Goal: Information Seeking & Learning: Learn about a topic

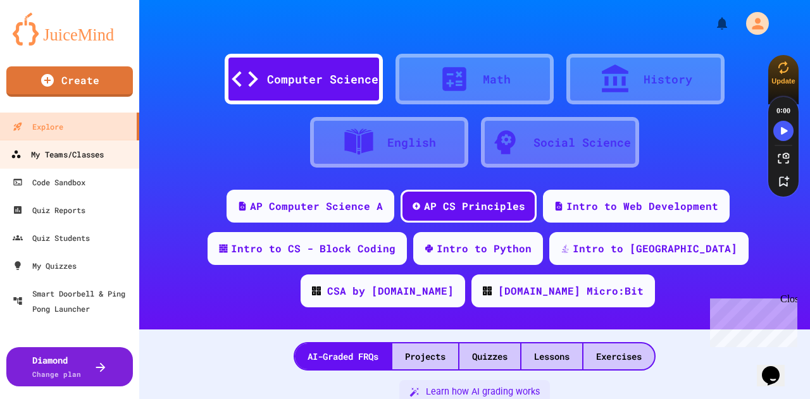
click at [40, 154] on div "My Teams/Classes" at bounding box center [57, 155] width 93 height 16
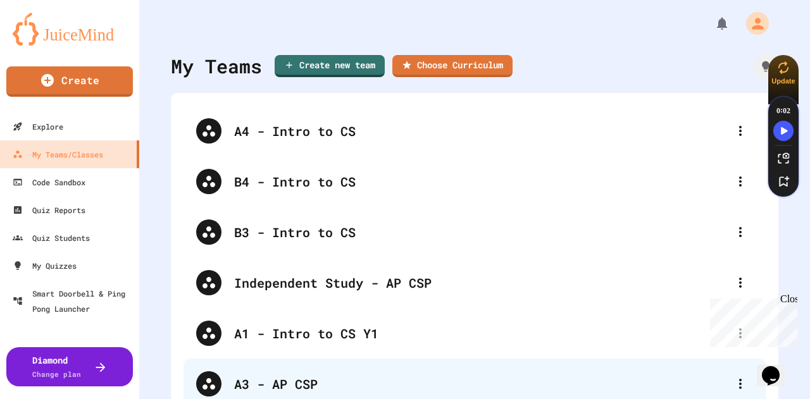
click at [282, 380] on div "A3 - AP CSP" at bounding box center [480, 383] width 493 height 19
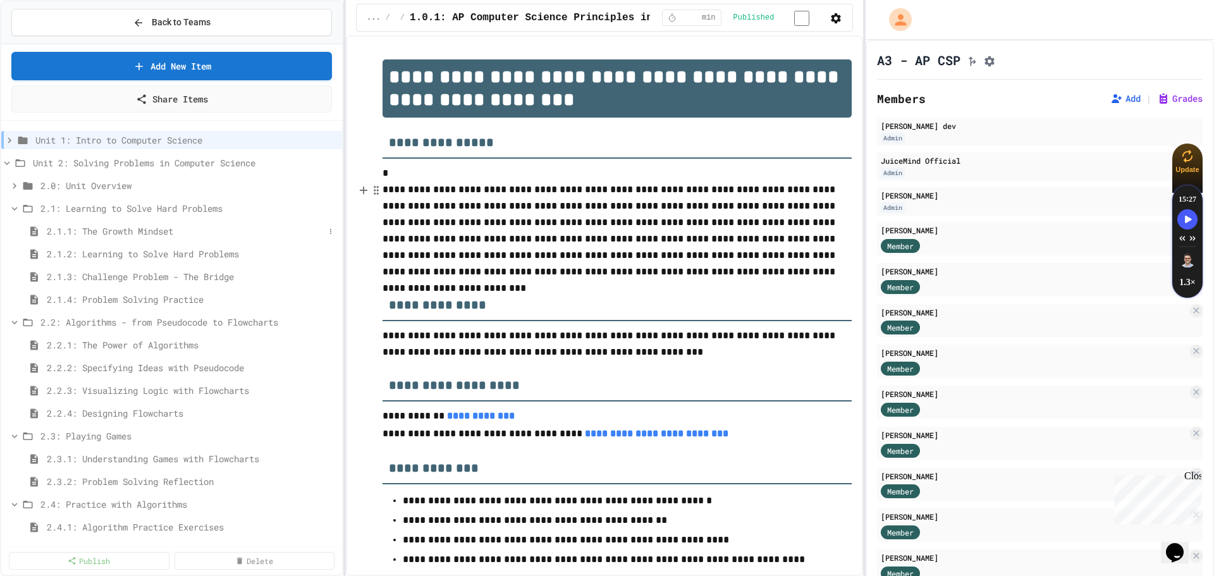
click at [137, 233] on span "2.1.1: The Growth Mindset" at bounding box center [186, 231] width 278 height 13
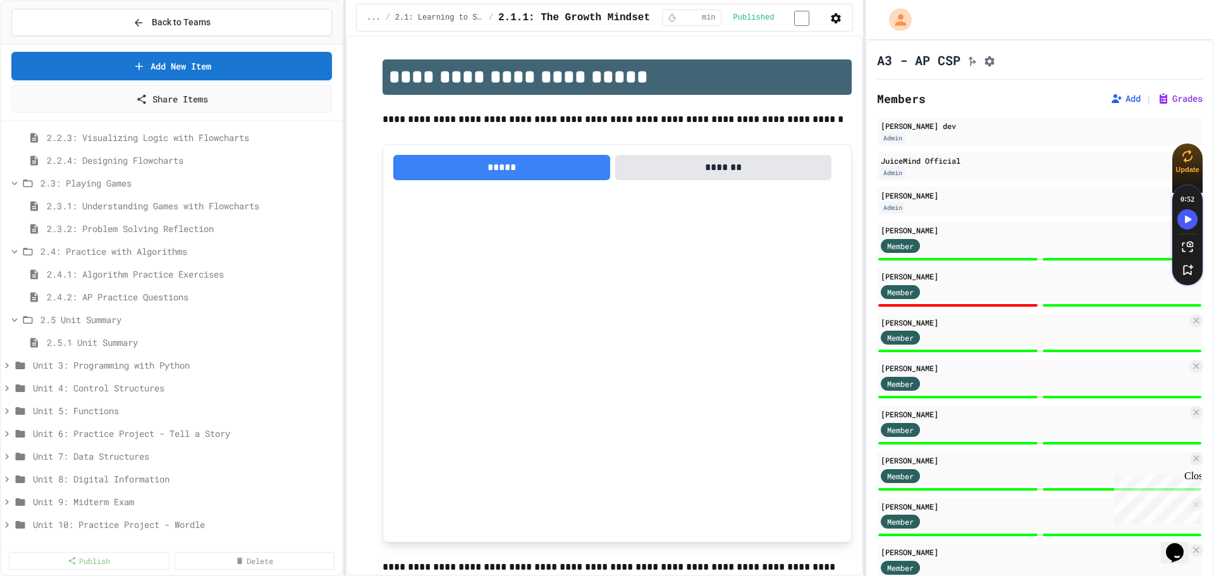
scroll to position [190, 0]
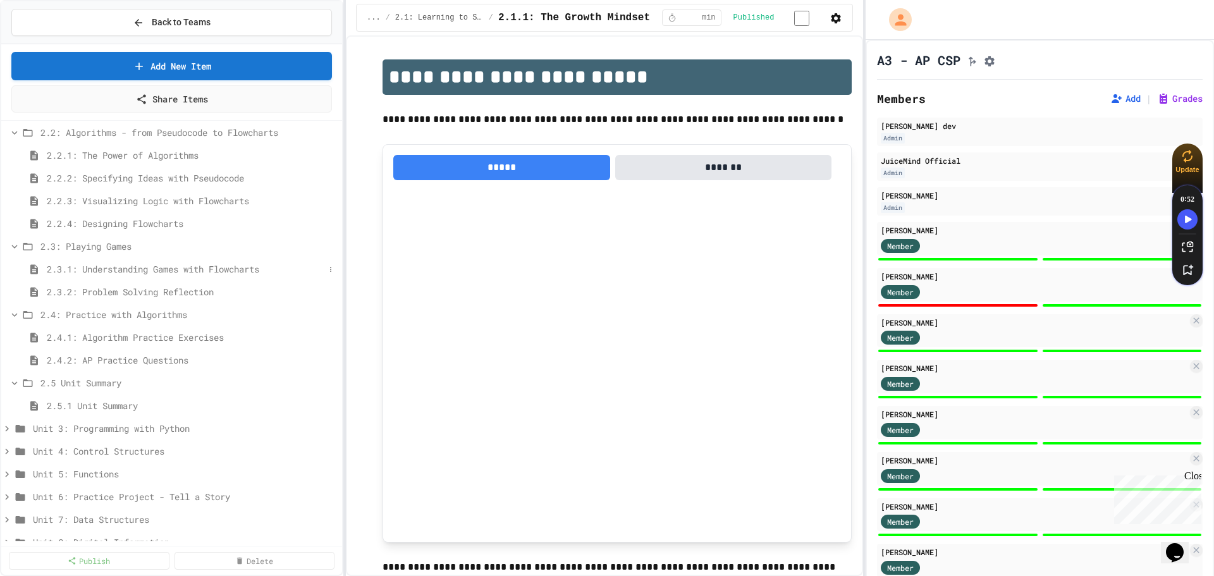
click at [138, 263] on span "2.3.1: Understanding Games with Flowcharts" at bounding box center [186, 268] width 278 height 13
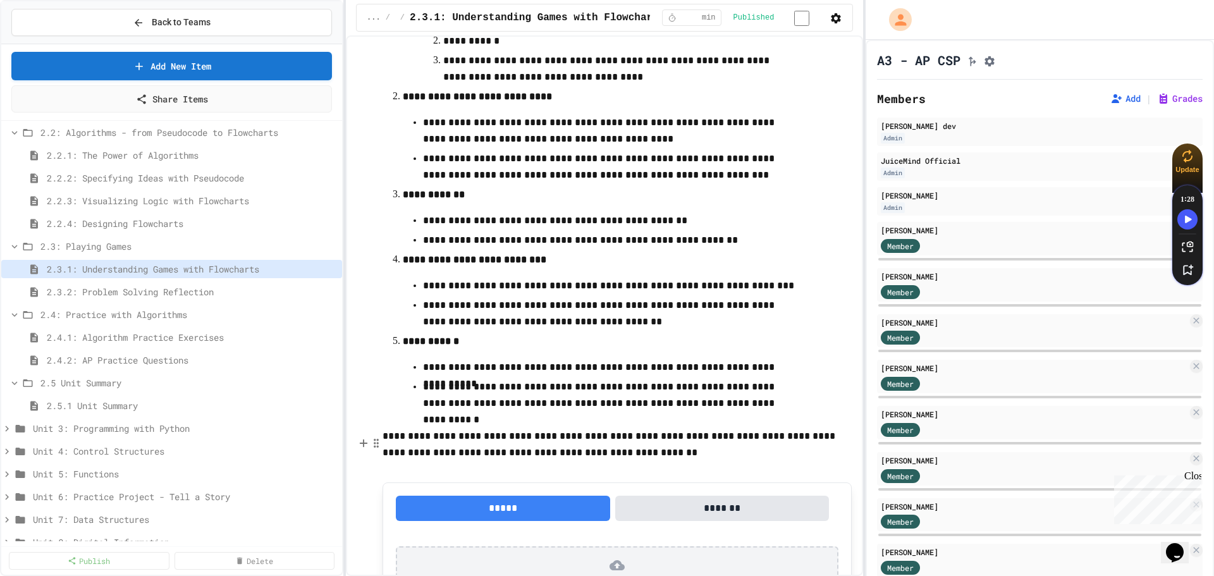
scroll to position [472, 0]
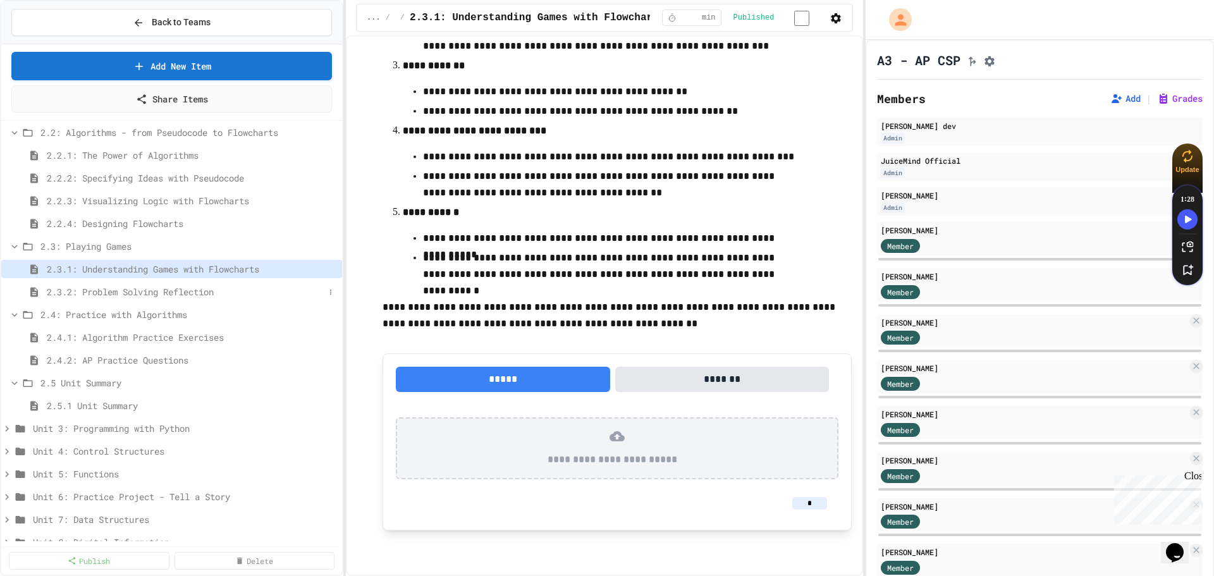
click at [169, 291] on span "2.3.2: Problem Solving Reflection" at bounding box center [186, 291] width 278 height 13
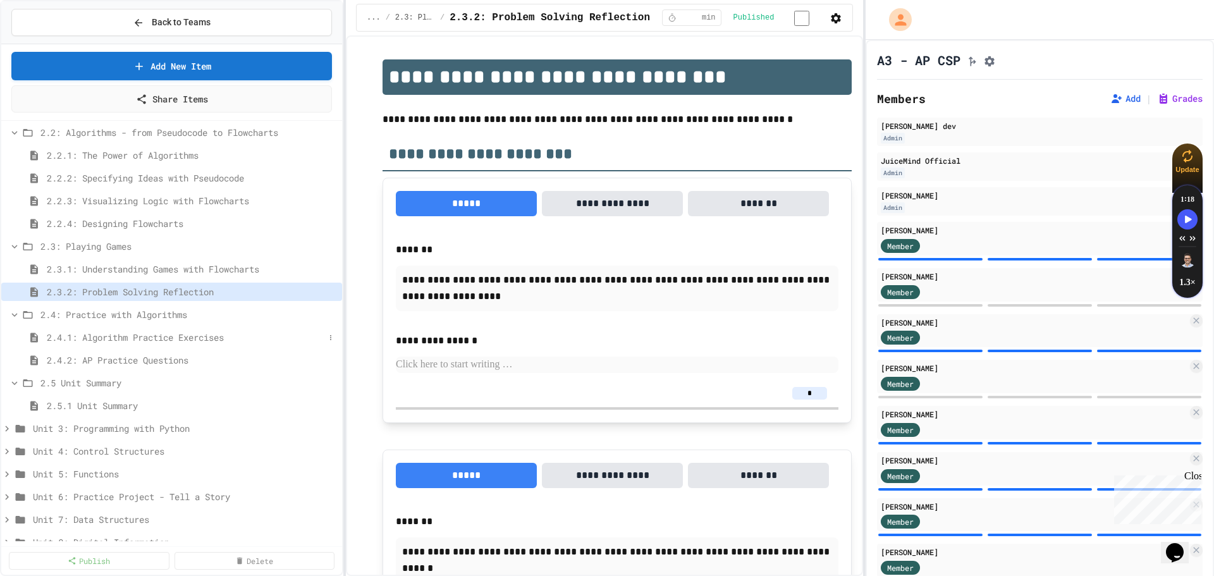
click at [154, 336] on span "2.4.1: Algorithm Practice Exercises" at bounding box center [186, 337] width 278 height 13
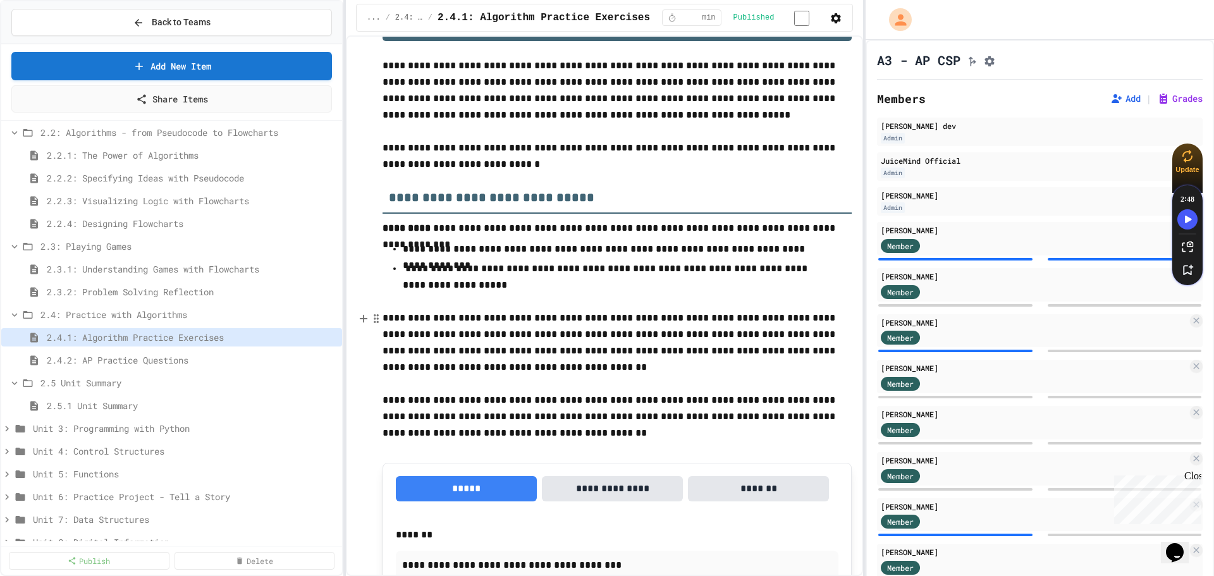
scroll to position [316, 0]
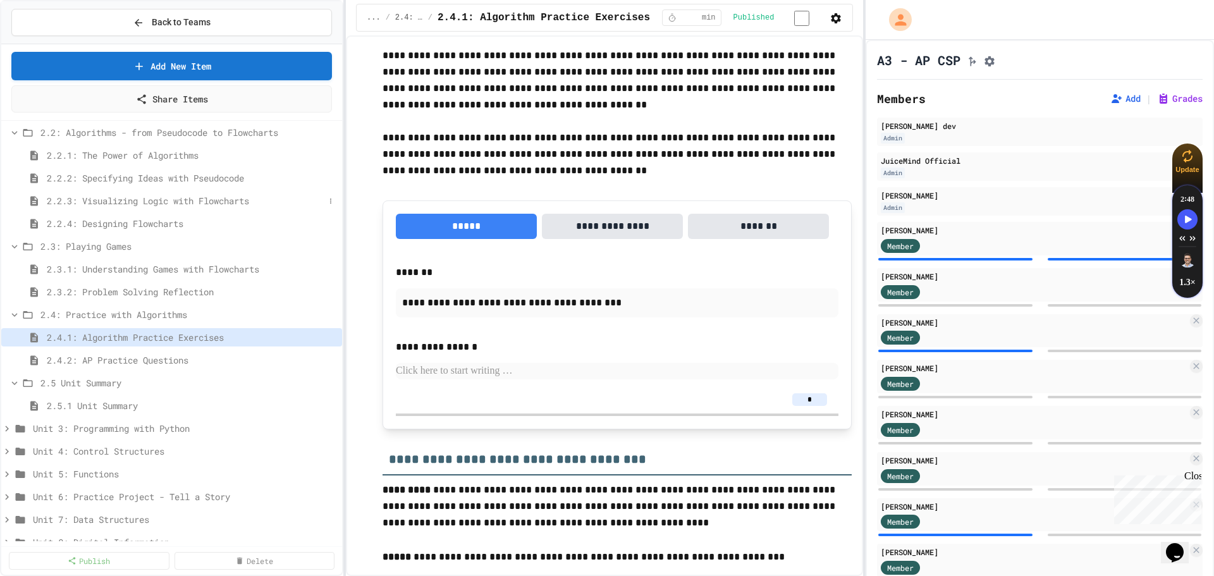
click at [113, 201] on span "2.2.3: Visualizing Logic with Flowcharts" at bounding box center [186, 200] width 278 height 13
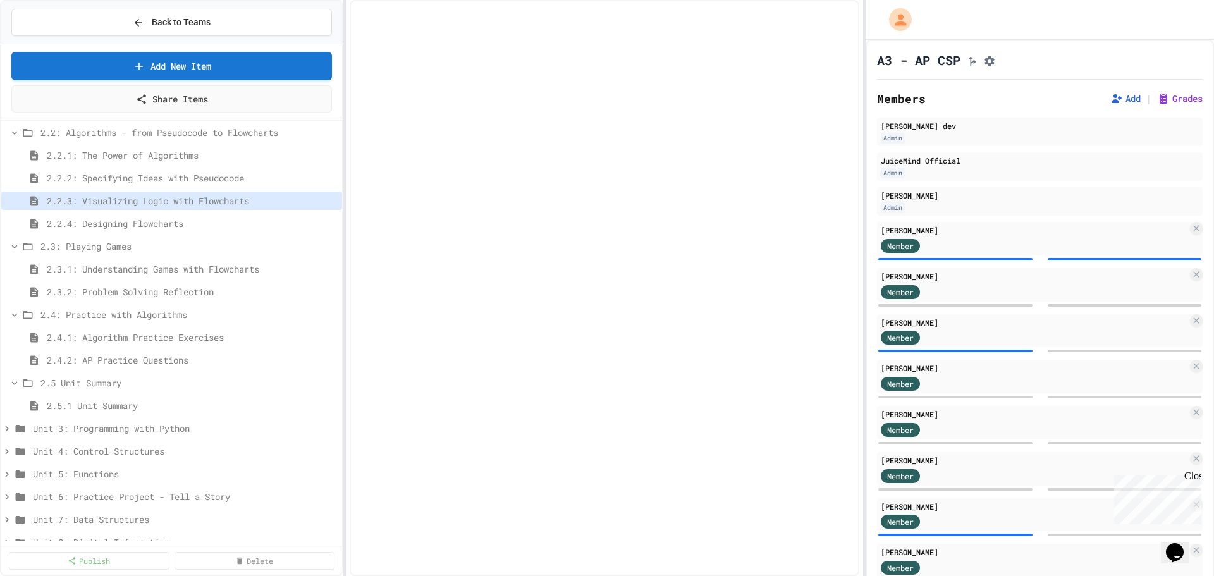
select select "***"
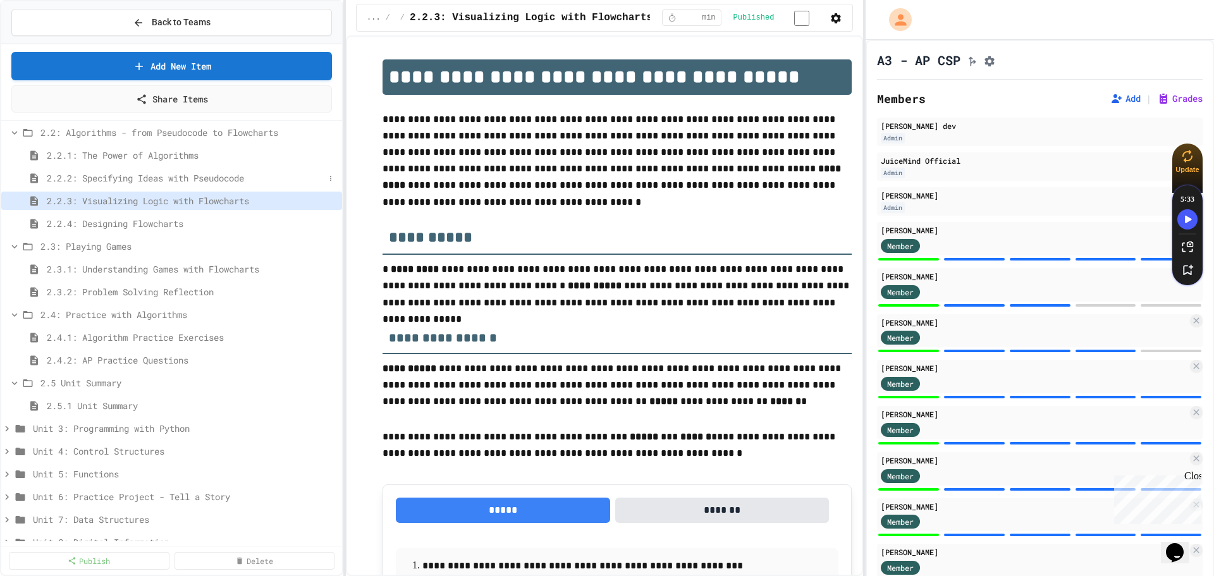
click at [175, 175] on span "2.2.2: Specifying Ideas with Pseudocode" at bounding box center [186, 177] width 278 height 13
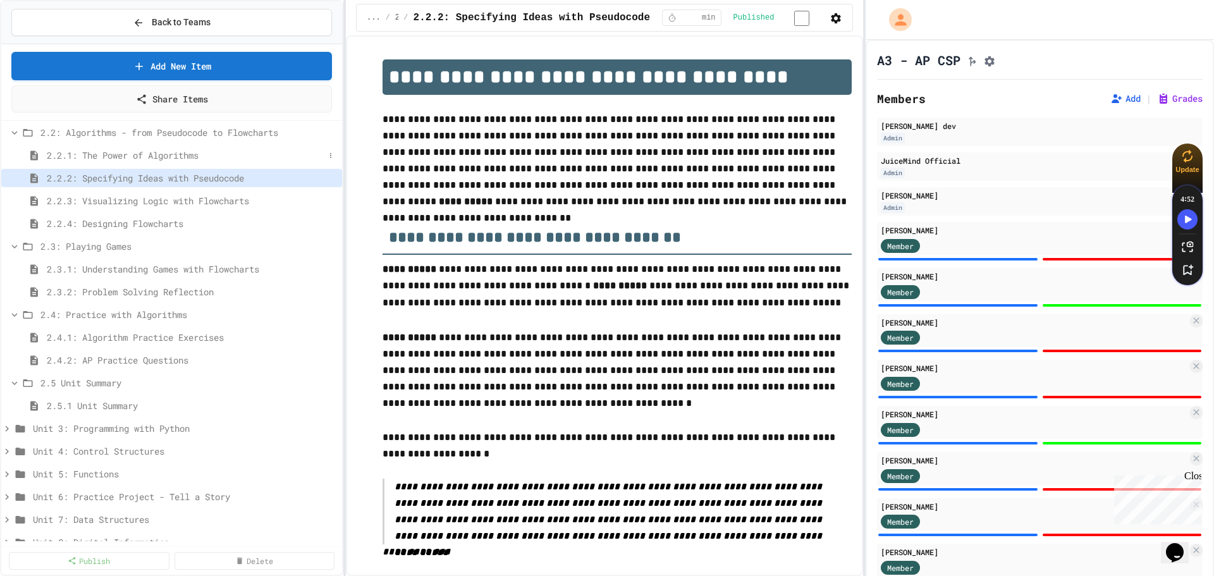
click at [175, 156] on span "2.2.1: The Power of Algorithms" at bounding box center [186, 155] width 278 height 13
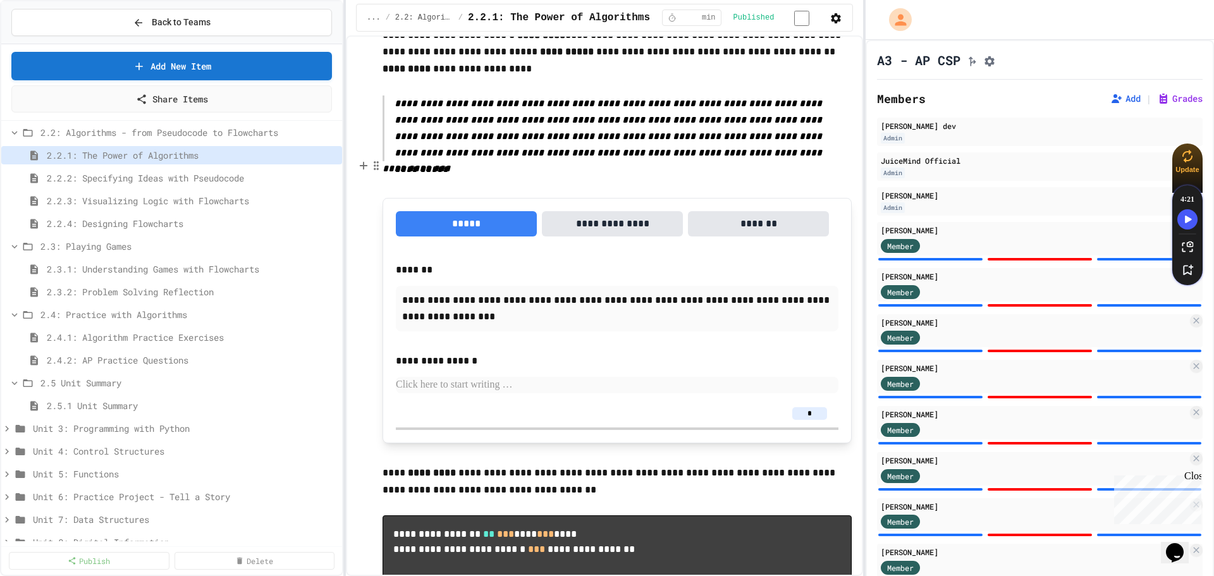
scroll to position [1012, 0]
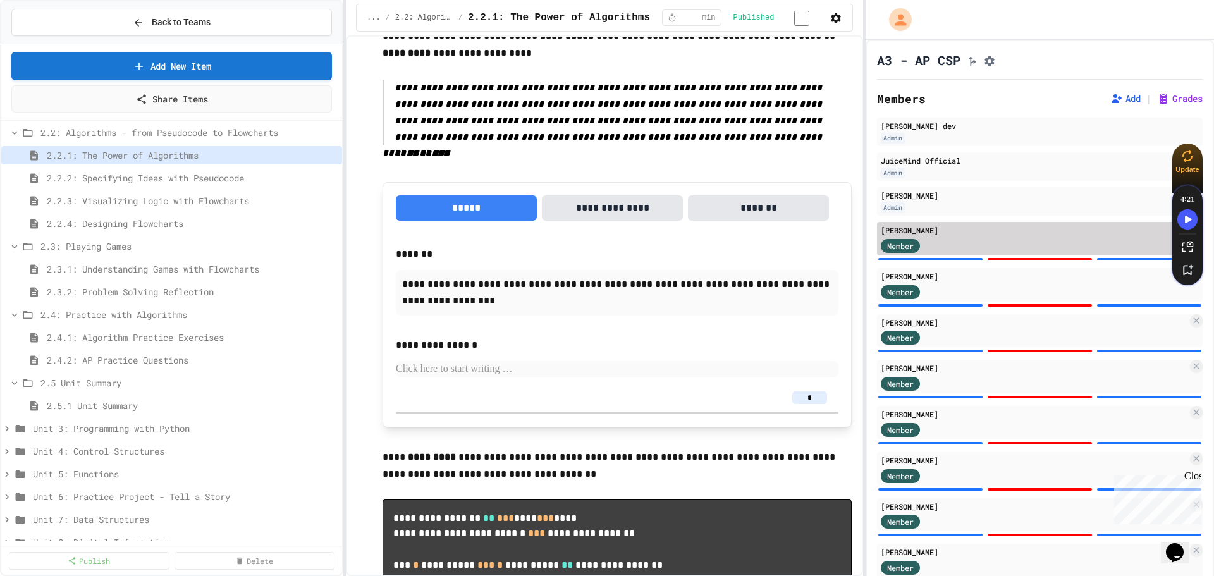
click at [809, 247] on div "Member" at bounding box center [1034, 245] width 307 height 16
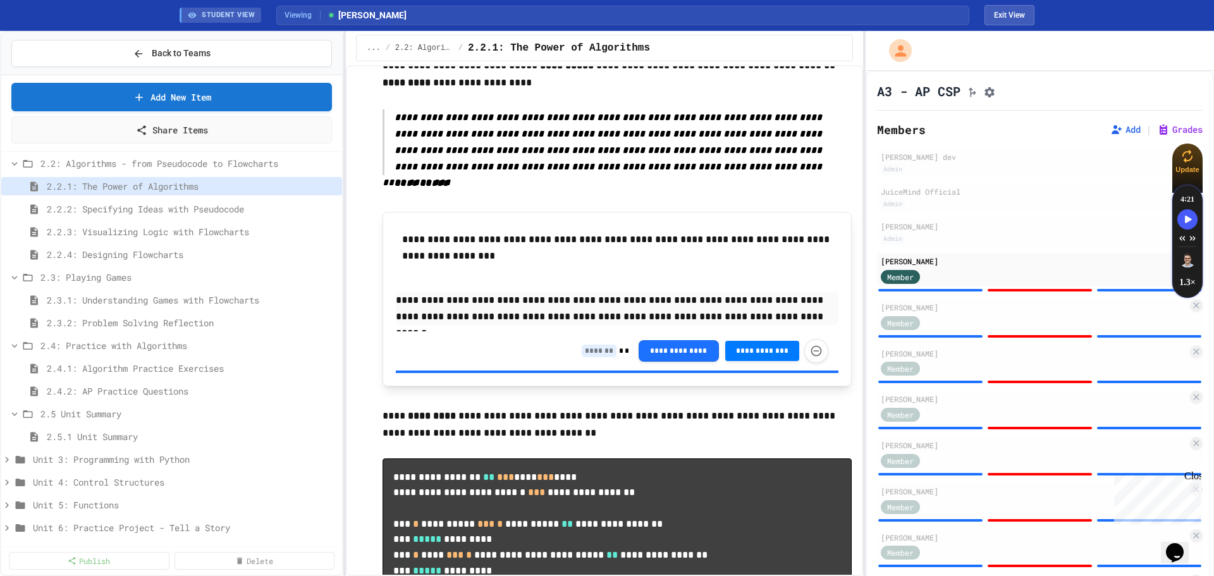
click at [597, 345] on input at bounding box center [599, 351] width 35 height 13
click at [582, 339] on div "**********" at bounding box center [705, 351] width 247 height 24
click at [595, 345] on input at bounding box center [599, 351] width 35 height 13
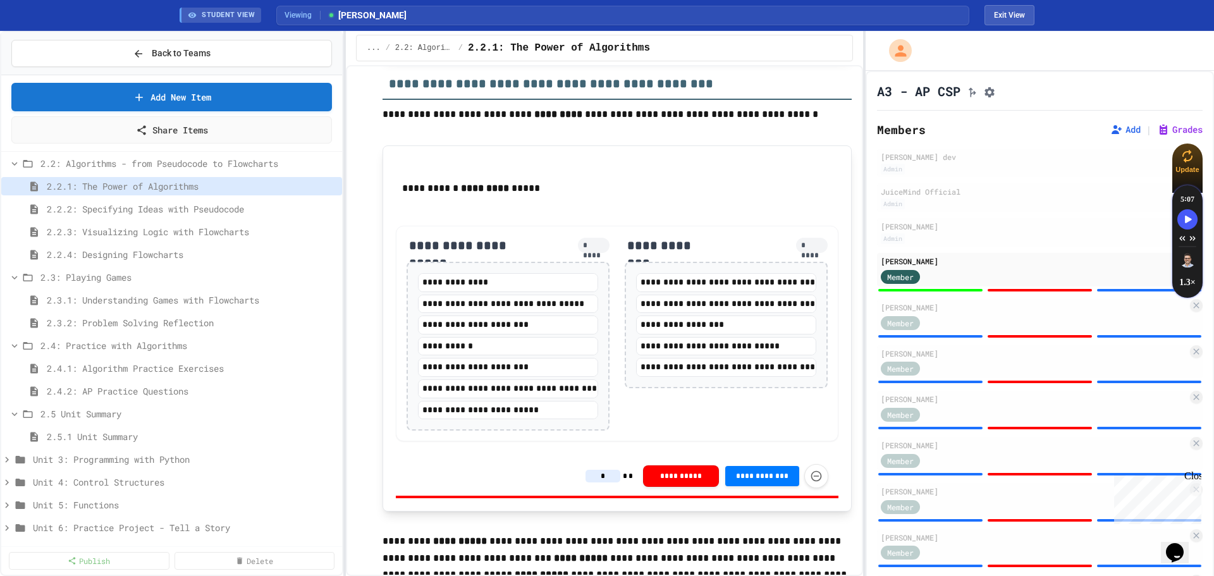
scroll to position [2087, 0]
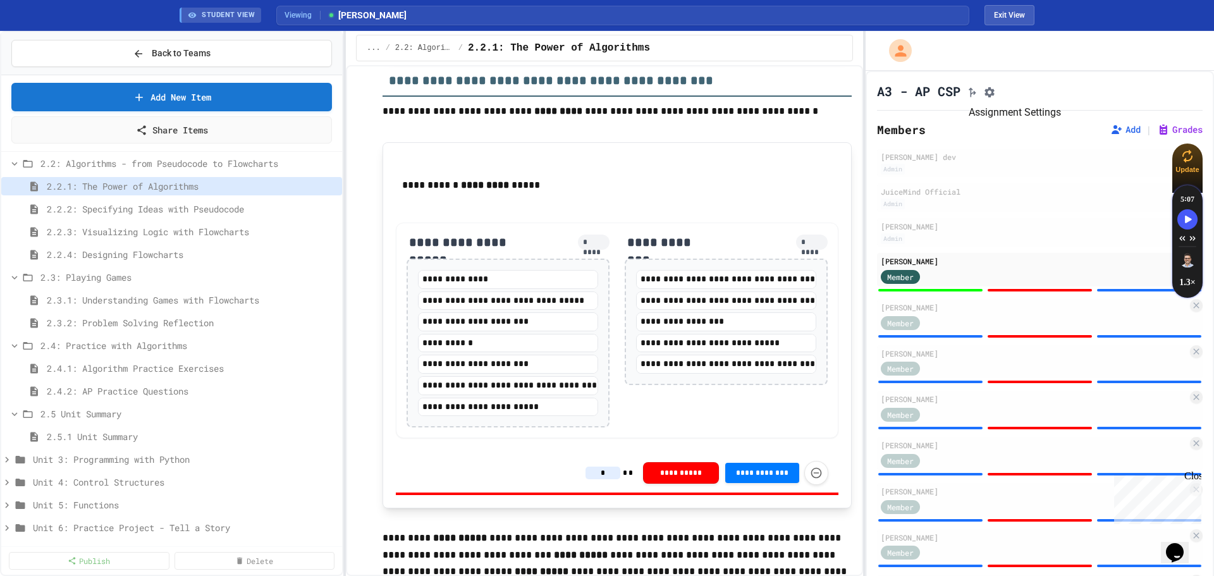
type input "*"
click at [809, 90] on icon "Assignment Settings" at bounding box center [989, 92] width 13 height 13
click at [809, 11] on button "Exit View" at bounding box center [1010, 15] width 50 height 20
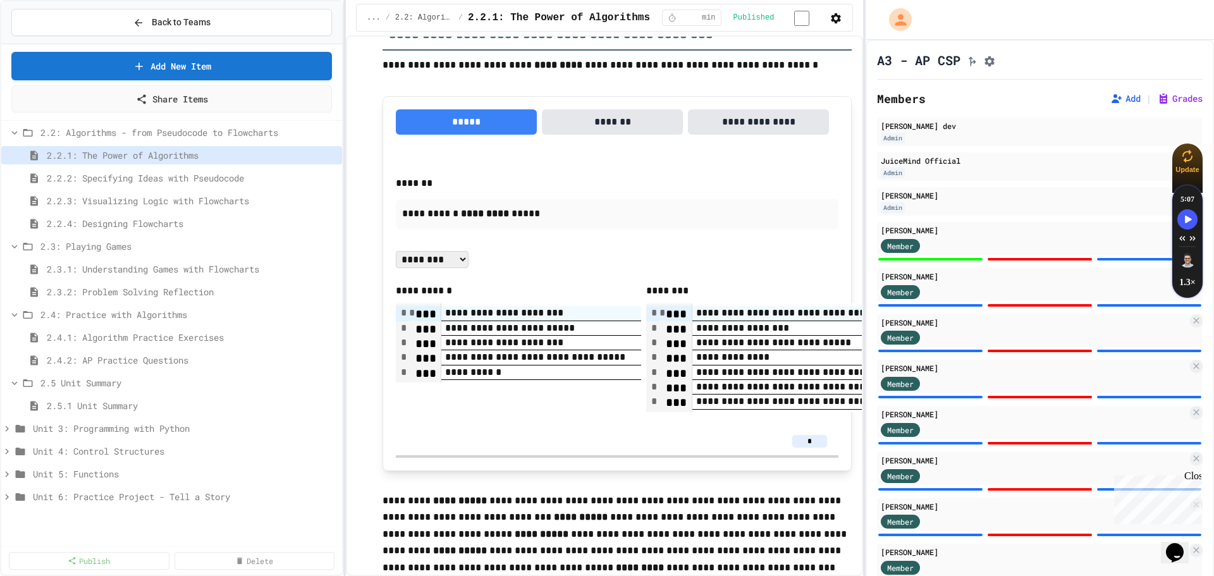
scroll to position [2158, 0]
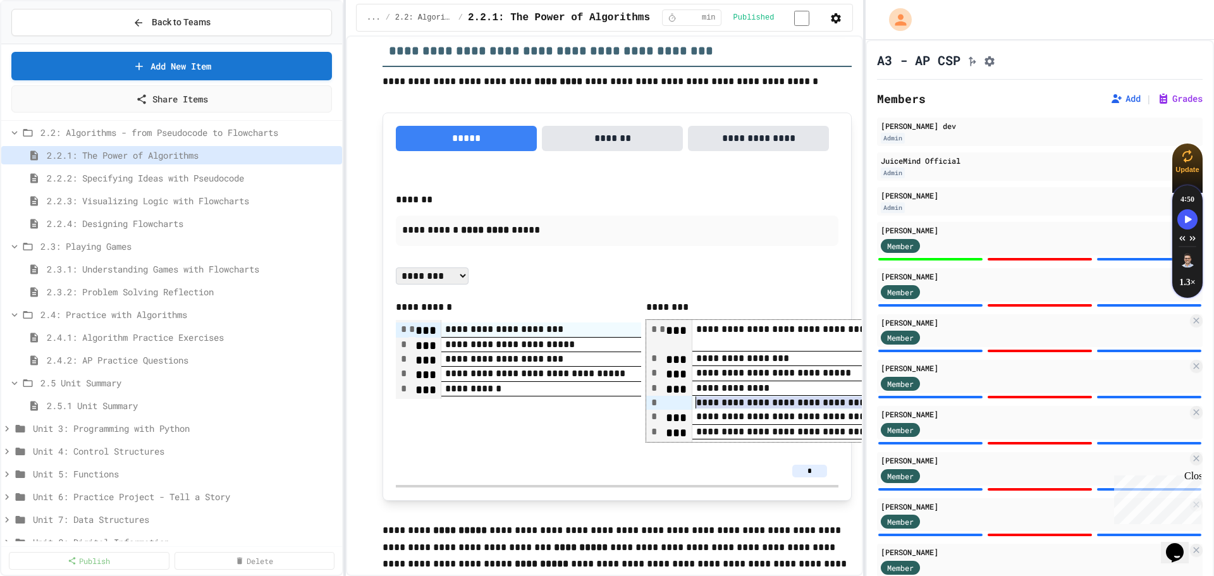
drag, startPoint x: 811, startPoint y: 409, endPoint x: 529, endPoint y: 404, distance: 282.7
click at [646, 398] on div "**********" at bounding box center [867, 381] width 443 height 122
click at [443, 398] on div "*" at bounding box center [617, 471] width 422 height 13
click at [728, 398] on div "**********" at bounding box center [617, 331] width 443 height 311
click at [799, 398] on input "*" at bounding box center [809, 471] width 35 height 13
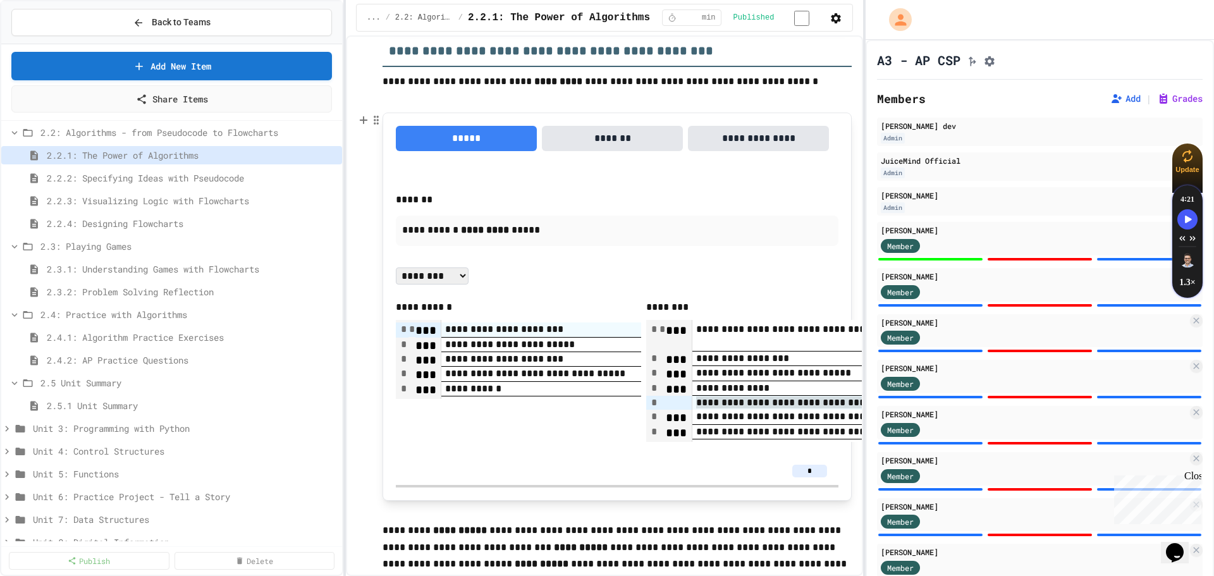
click at [693, 398] on div "**********" at bounding box center [923, 403] width 461 height 14
click at [774, 398] on div "*" at bounding box center [617, 471] width 422 height 13
click at [480, 398] on div "**********" at bounding box center [518, 371] width 245 height 143
click at [453, 398] on div "**********" at bounding box center [617, 332] width 443 height 312
click at [717, 398] on div "**********" at bounding box center [617, 307] width 469 height 389
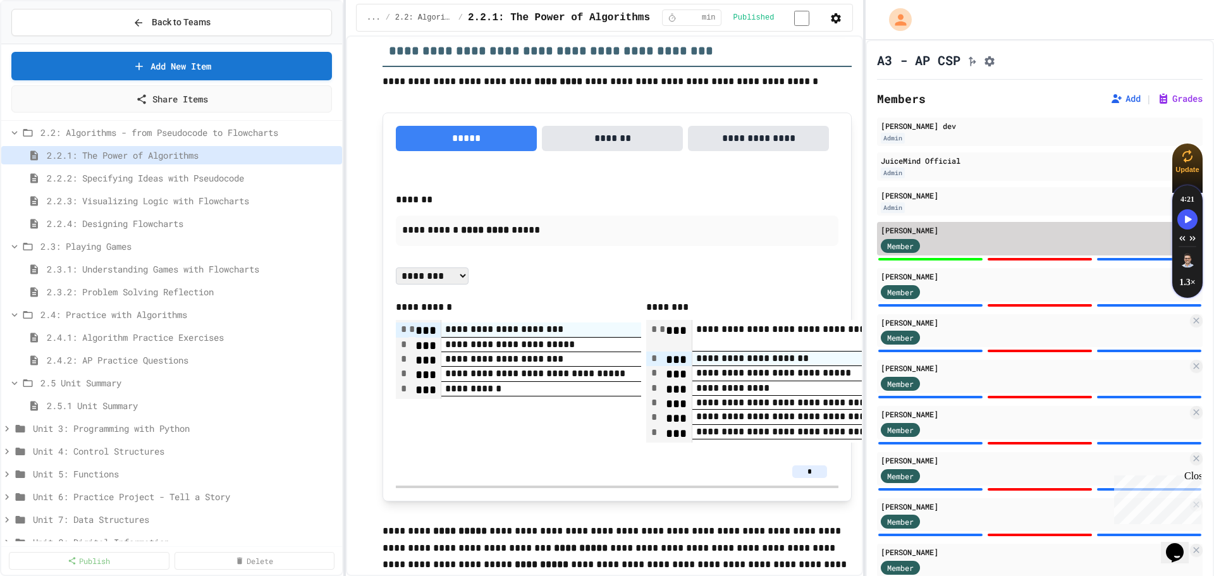
click at [809, 250] on div "Member" at bounding box center [1034, 245] width 307 height 16
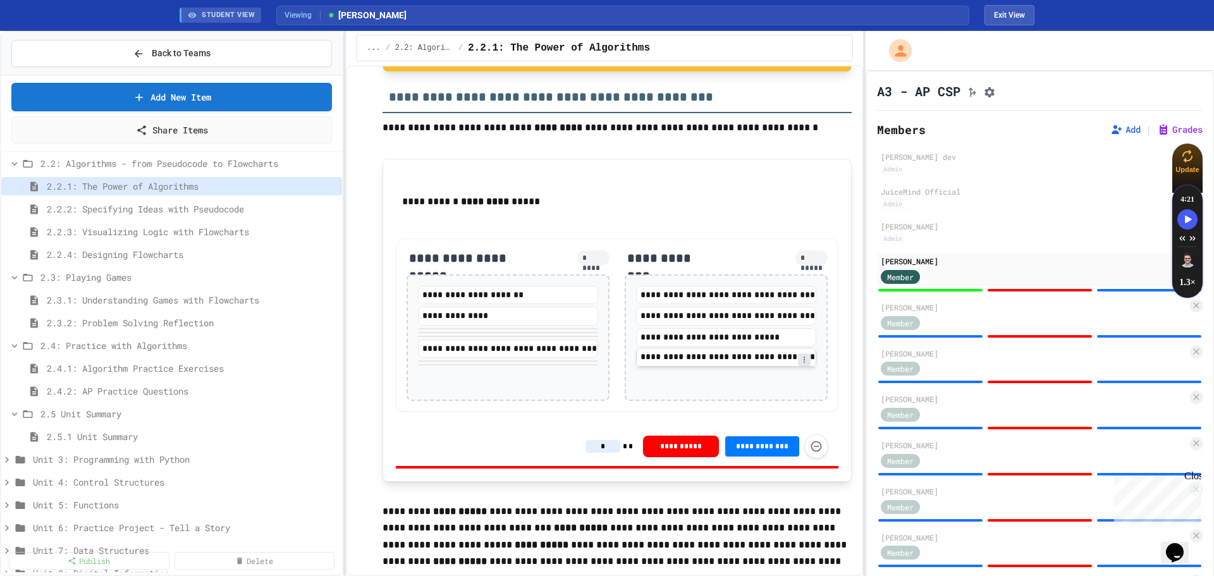
scroll to position [2087, 0]
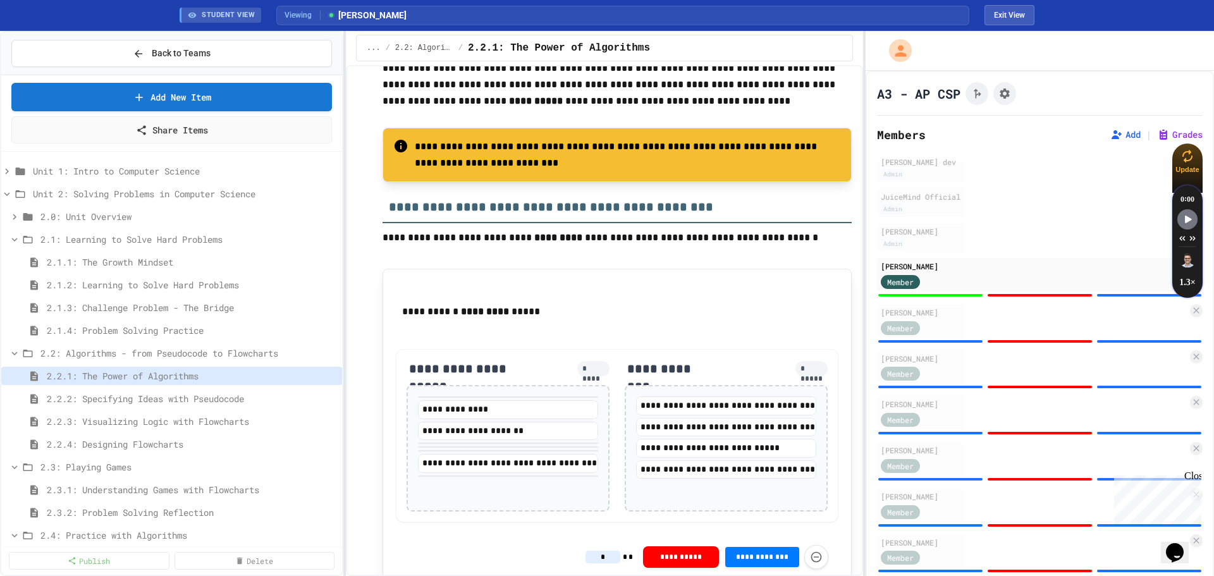
scroll to position [2150, 0]
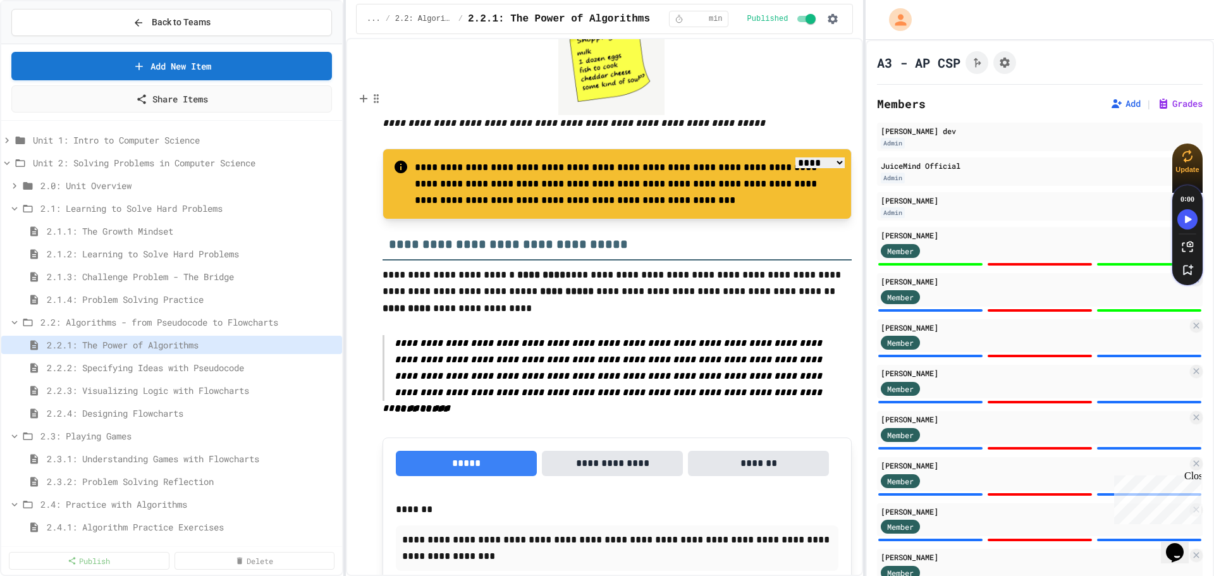
scroll to position [885, 0]
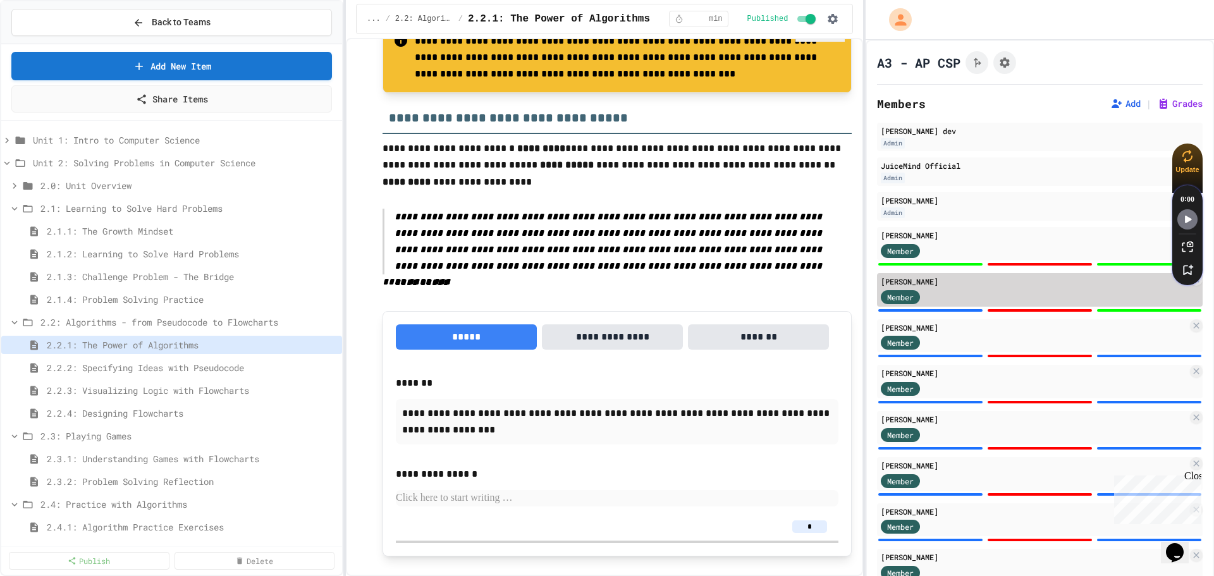
click at [1049, 295] on div "Member" at bounding box center [1034, 296] width 307 height 16
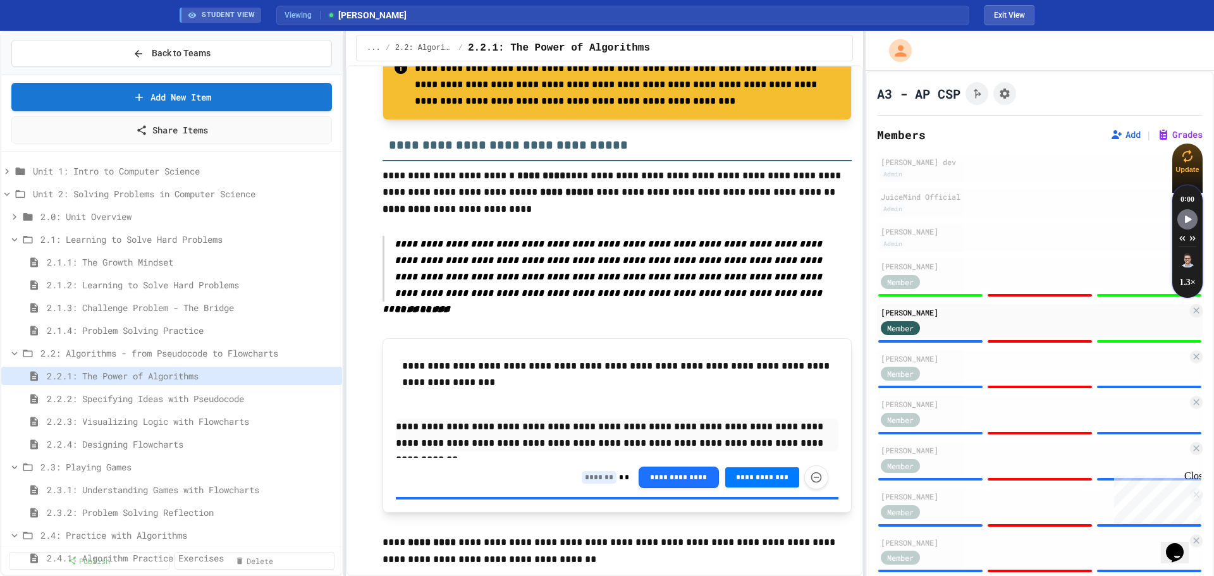
click at [593, 471] on input at bounding box center [599, 477] width 35 height 13
type input "*"
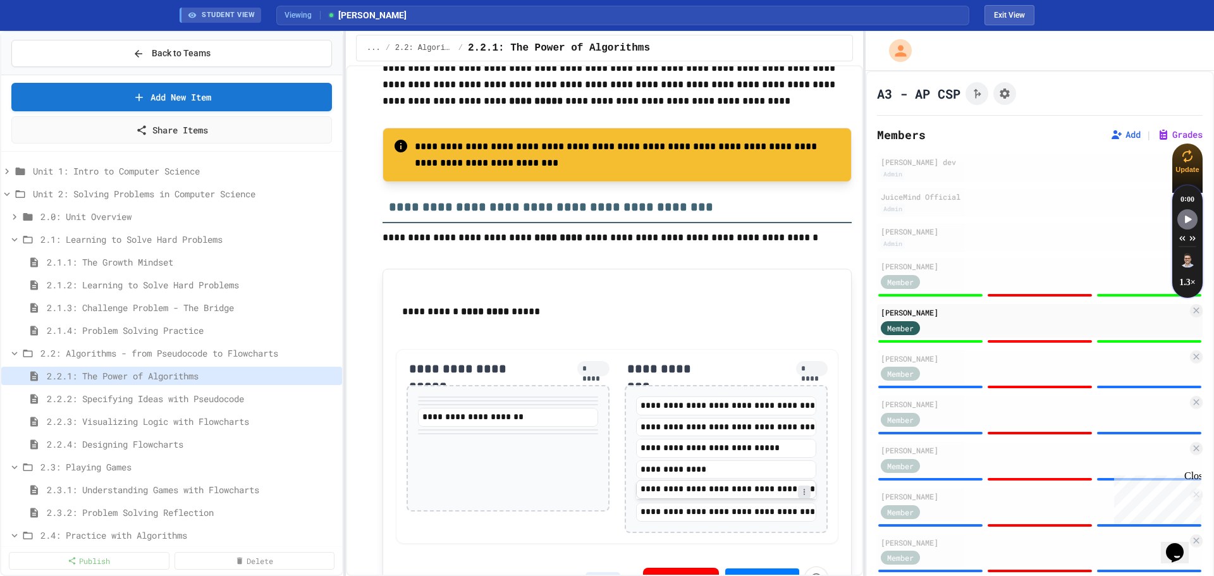
scroll to position [2087, 0]
